Goal: Transaction & Acquisition: Purchase product/service

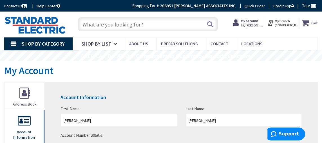
click at [121, 24] on input "text" at bounding box center [148, 24] width 140 height 14
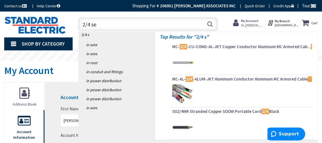
type input "2/4 ser"
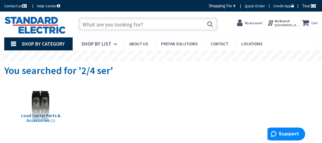
click at [125, 25] on input "text" at bounding box center [148, 24] width 140 height 14
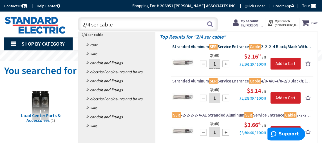
type input "2/4 ser cable"
click at [247, 46] on span "Stranded Aluminum SER Service Entrance Cable 2-2-2-4 Black/Black With Red Stripe" at bounding box center [241, 47] width 139 height 6
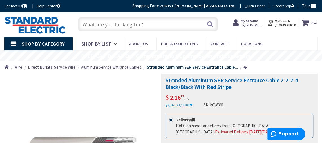
click at [109, 20] on input "text" at bounding box center [148, 24] width 140 height 14
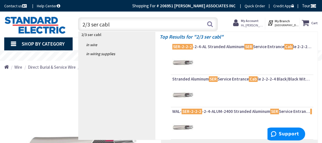
type input "2/3 ser cable"
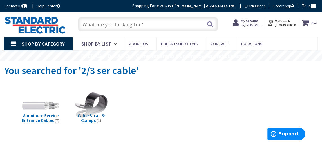
click at [127, 23] on input "text" at bounding box center [148, 24] width 140 height 14
type input "white canopy blank"
click at [210, 27] on button "Search" at bounding box center [209, 24] width 7 height 13
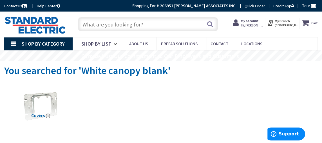
click at [99, 23] on input "text" at bounding box center [148, 24] width 140 height 14
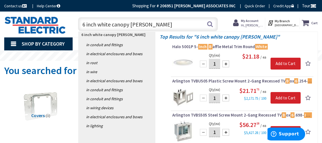
type input "6 inch white canopy blank"
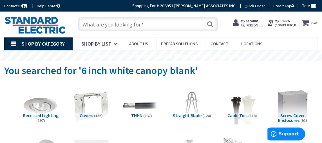
click at [117, 24] on input "text" at bounding box center [148, 24] width 140 height 14
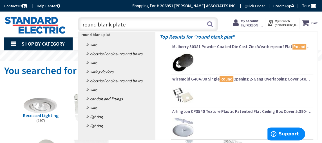
type input "round blank plates"
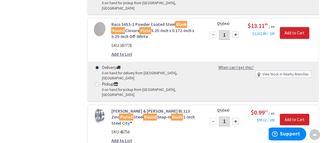
scroll to position [365, 0]
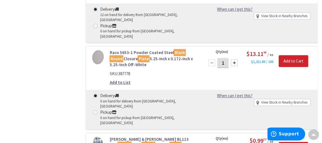
click at [233, 59] on div at bounding box center [233, 62] width 7 height 7
type input "2"
click at [285, 55] on input "Add to Cart" at bounding box center [293, 61] width 30 height 12
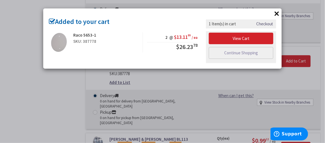
click at [265, 26] on link "Checkout" at bounding box center [265, 24] width 17 height 6
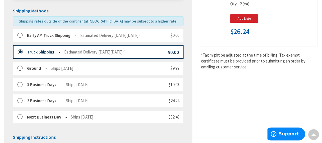
scroll to position [100, 0]
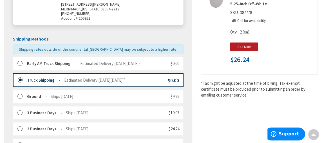
click at [243, 46] on input "Add Note" at bounding box center [244, 46] width 28 height 8
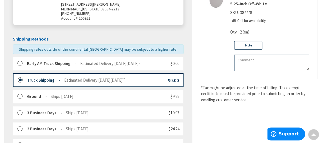
click at [241, 60] on textarea at bounding box center [271, 63] width 75 height 16
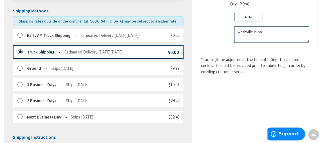
scroll to position [157, 0]
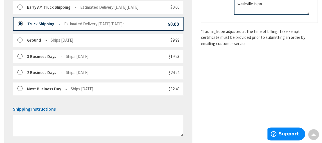
type textarea "washville is po"
click at [268, 81] on div "Shipping Review & Payment Estimated Total $26.24 1 Some items in your order are…" at bounding box center [160, 50] width 313 height 356
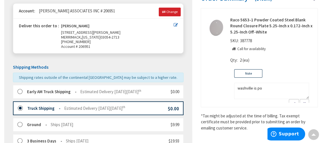
scroll to position [0, 0]
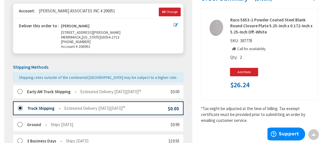
click at [316, 100] on div "Order Summary (1 item) Raco 5653-1 Powder Coated Steel Blank Round Closure Plat…" at bounding box center [254, 59] width 125 height 129
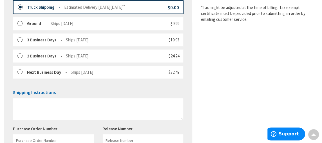
scroll to position [229, 0]
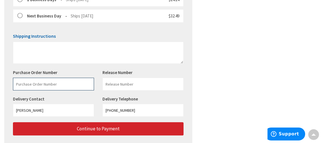
click at [47, 86] on input "text" at bounding box center [53, 84] width 81 height 13
type input "24129/2645"
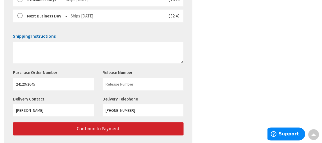
click at [62, 69] on div "Purchase Order Number 24129/2645 This is a required field." at bounding box center [53, 79] width 89 height 21
click at [122, 83] on input "text" at bounding box center [142, 84] width 81 height 13
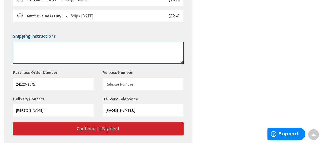
click at [42, 49] on textarea at bounding box center [98, 53] width 170 height 22
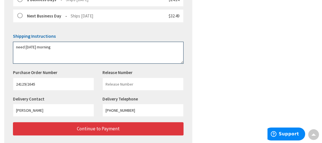
type textarea "need [DATE] morning"
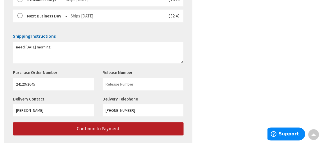
click at [106, 128] on span "Continue to Payment" at bounding box center [98, 128] width 43 height 6
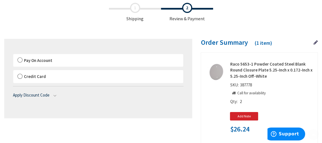
scroll to position [56, 0]
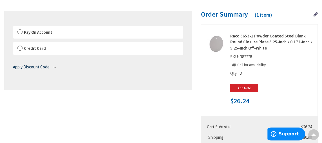
click at [19, 31] on label "Pay On Account" at bounding box center [98, 32] width 170 height 13
click at [13, 27] on input "Pay On Account" at bounding box center [13, 27] width 0 height 0
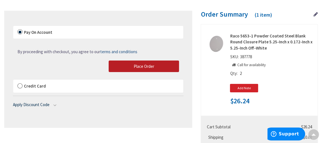
click at [149, 67] on span "Place Order" at bounding box center [144, 66] width 21 height 5
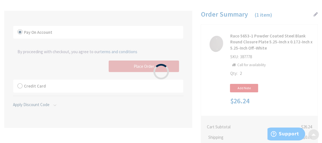
scroll to position [0, 0]
